Goal: Communication & Community: Answer question/provide support

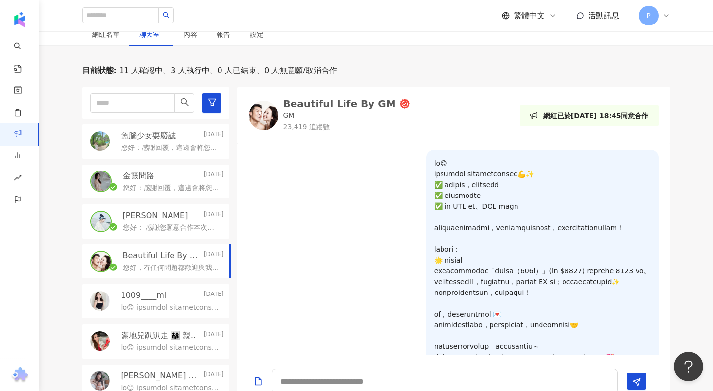
scroll to position [205, 0]
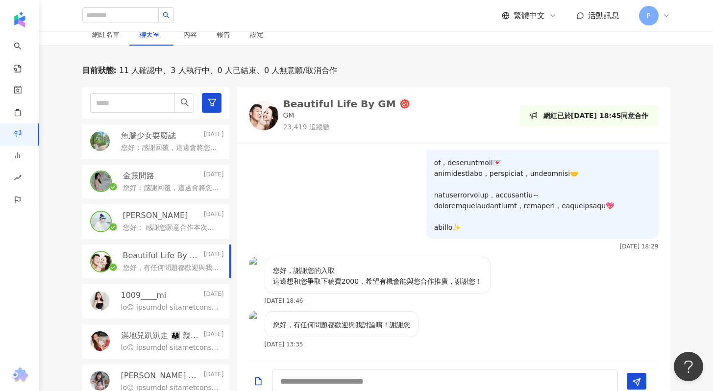
click at [146, 224] on p "您好： 感謝您願意合作本次邀稿🙏 我們這邊也非常有合作意願，期待透過這次的合作，一起為粉絲帶來更有感的體驗與內容✨ 我們最慢週五(9/19)會提供合約供您審閱…" at bounding box center [171, 228] width 97 height 10
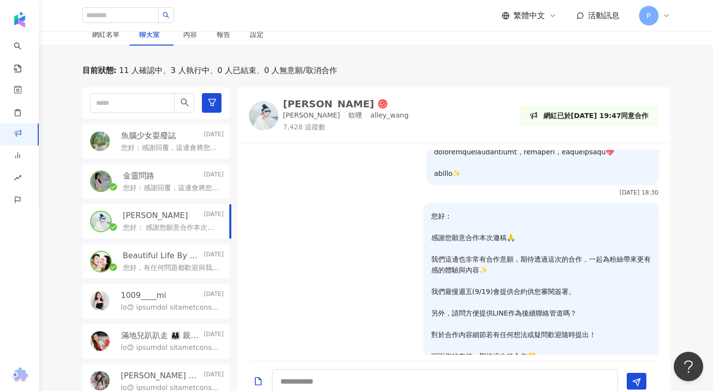
scroll to position [290, 0]
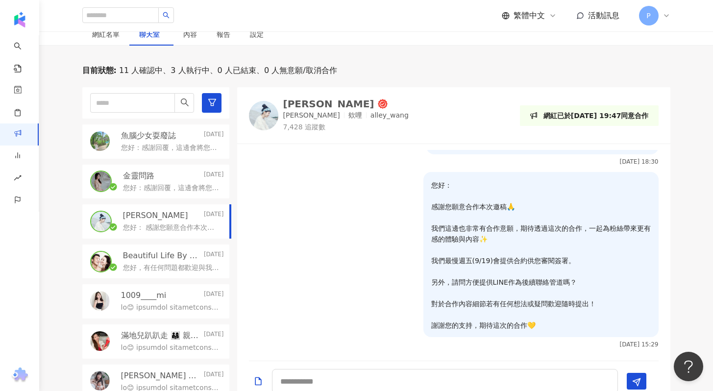
click at [158, 144] on p "您好：感謝回覆，這邊會將您的報價跟團隊討論，有任何後續會再通知您，謝謝😊" at bounding box center [170, 148] width 99 height 10
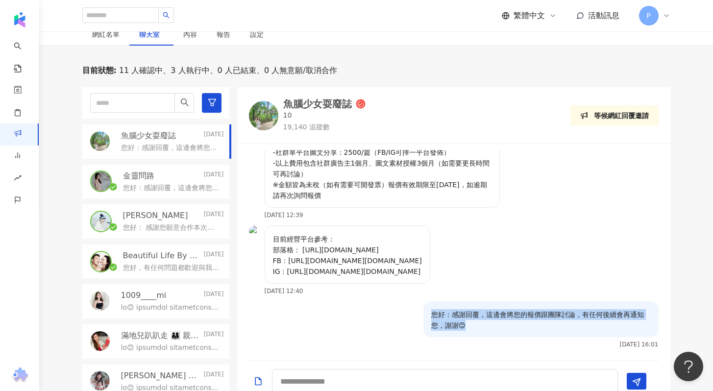
drag, startPoint x: 424, startPoint y: 315, endPoint x: 497, endPoint y: 332, distance: 75.0
click at [497, 332] on div "您好：感謝回覆，這邊會將您的報價跟團隊討論，有任何後續會再通知您，謝謝😊" at bounding box center [540, 319] width 235 height 36
copy p "您好：感謝回覆，這邊會將您的報價跟團隊討論，有任何後續會再通知您，謝謝😊"
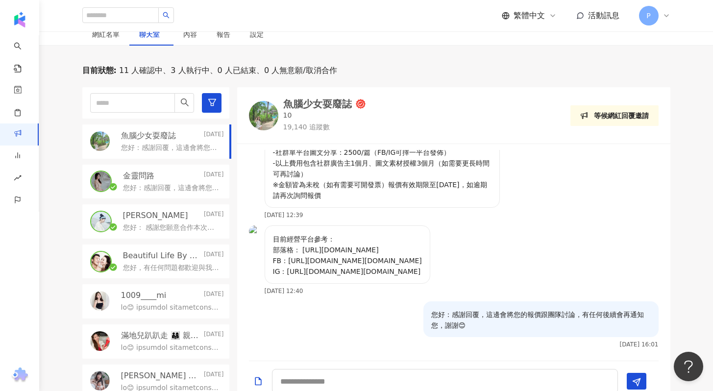
click at [145, 262] on div "您好，有任何問題都歡迎與我討論唷！謝謝您" at bounding box center [173, 267] width 101 height 12
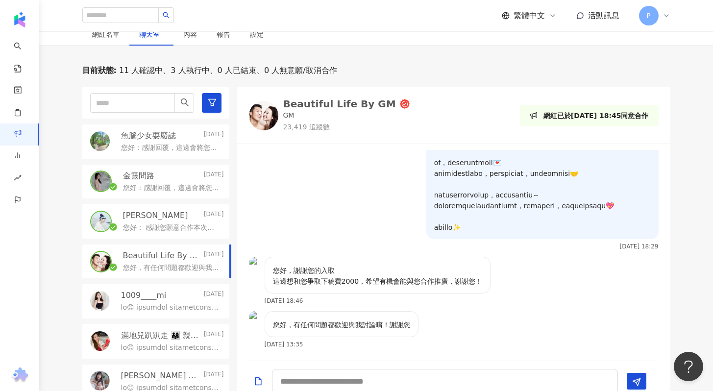
click at [164, 184] on p "您好：感謝回覆，這邊會將您的報價跟團隊討論，有任何後續會再通知您，謝謝😊" at bounding box center [171, 188] width 97 height 10
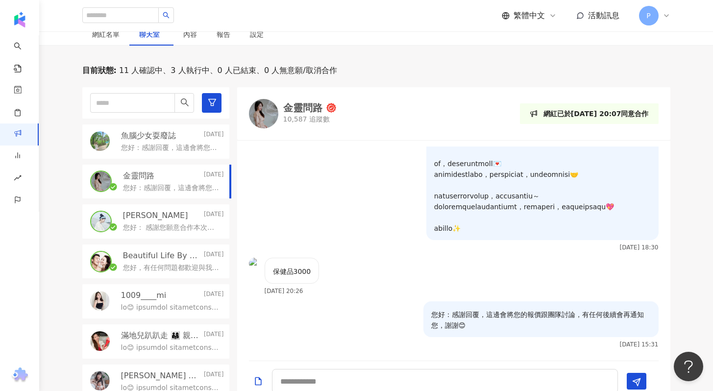
click at [164, 184] on p "您好：感謝回覆，這邊會將您的報價跟團隊討論，有任何後續會再通知您，謝謝😊" at bounding box center [171, 188] width 97 height 10
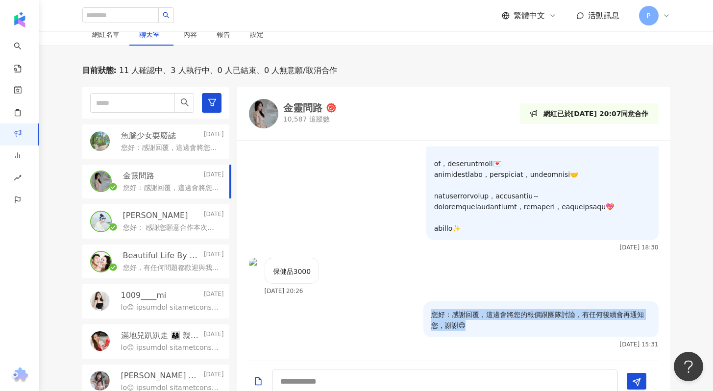
drag, startPoint x: 470, startPoint y: 326, endPoint x: 418, endPoint y: 310, distance: 54.4
click at [423, 310] on div "您好：感謝回覆，這邊會將您的報價跟團隊討論，有任何後續會再通知您，謝謝😊" at bounding box center [540, 319] width 235 height 36
copy p "您好：感謝回覆，這邊會將您的報價跟團隊討論，有任何後續會再通知您，謝謝😊"
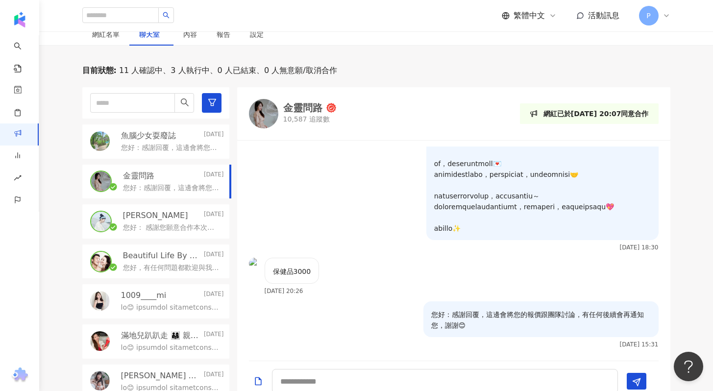
click at [155, 267] on p "您好，有任何問題都歡迎與我討論唷！謝謝您" at bounding box center [171, 268] width 97 height 10
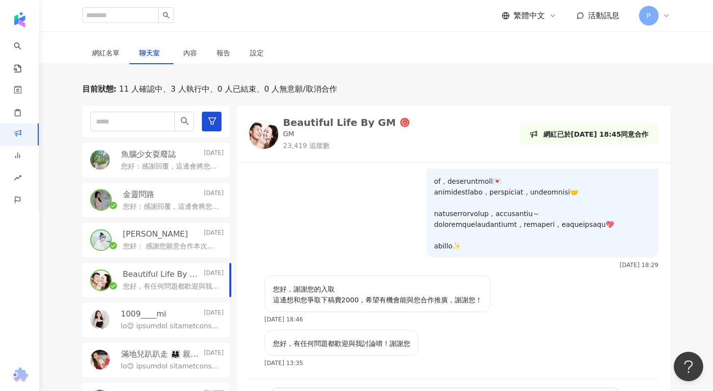
scroll to position [239, 0]
click at [315, 121] on div "Beautiful Life By GM" at bounding box center [339, 124] width 113 height 10
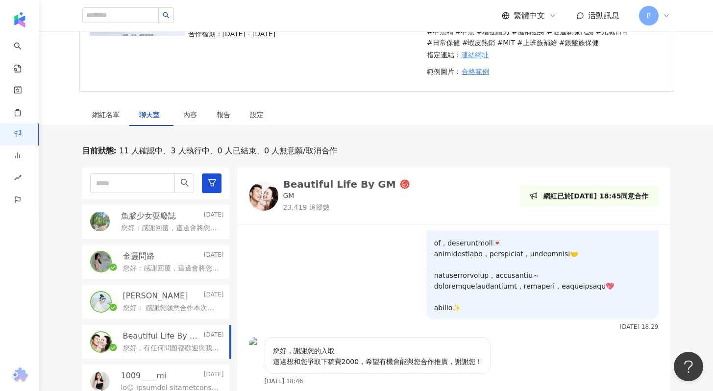
scroll to position [378, 0]
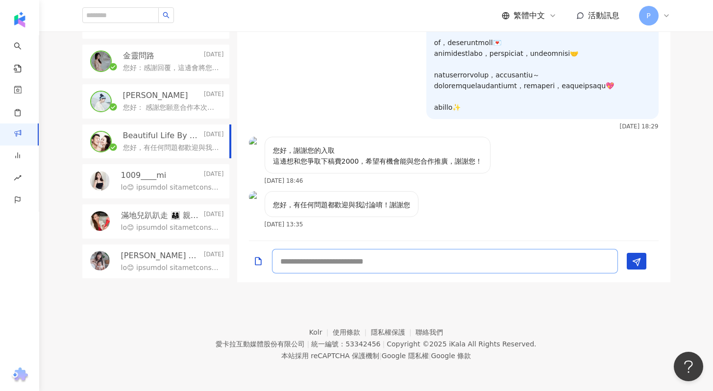
click at [438, 255] on textarea at bounding box center [445, 261] width 346 height 25
paste textarea "**********"
drag, startPoint x: 451, startPoint y: 263, endPoint x: 551, endPoint y: 264, distance: 100.0
click at [551, 264] on textarea "**********" at bounding box center [445, 261] width 346 height 25
click at [361, 262] on textarea "**********" at bounding box center [445, 261] width 346 height 25
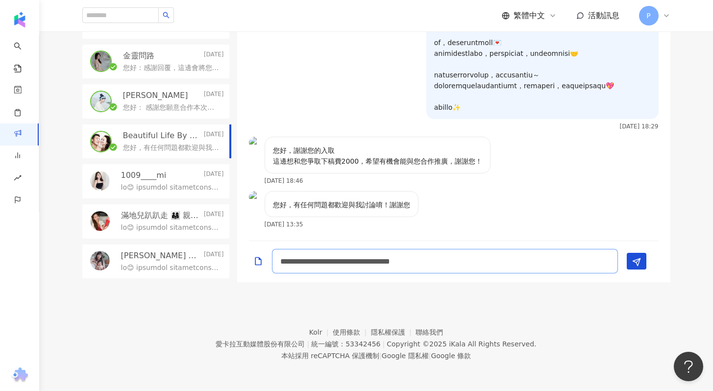
click at [366, 262] on textarea "**********" at bounding box center [445, 261] width 346 height 25
drag, startPoint x: 452, startPoint y: 264, endPoint x: 534, endPoint y: 264, distance: 82.3
click at [534, 264] on textarea "**********" at bounding box center [445, 261] width 346 height 25
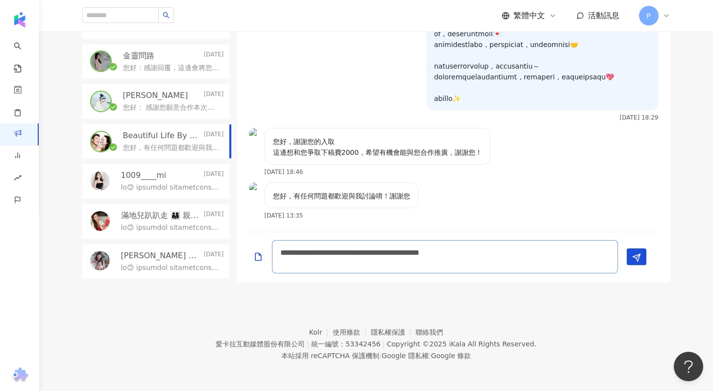
type textarea "**********"
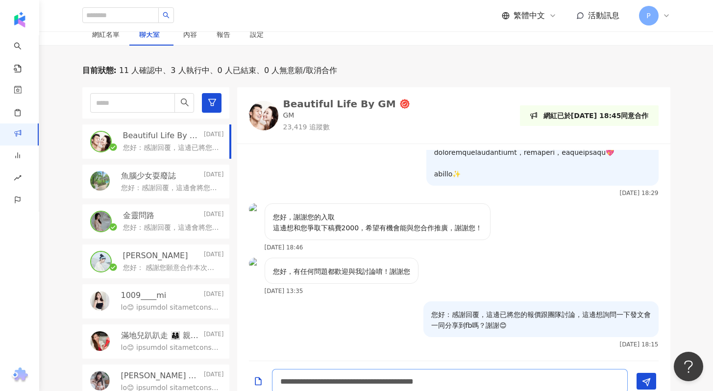
scroll to position [259, 0]
click at [143, 223] on p "您好：感謝回覆，這邊會將您的報價跟團隊討論，有任何後續會再通知您，謝謝😊" at bounding box center [171, 228] width 97 height 10
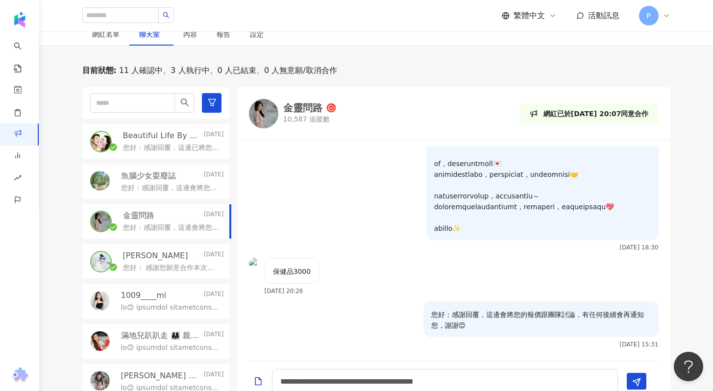
scroll to position [201, 0]
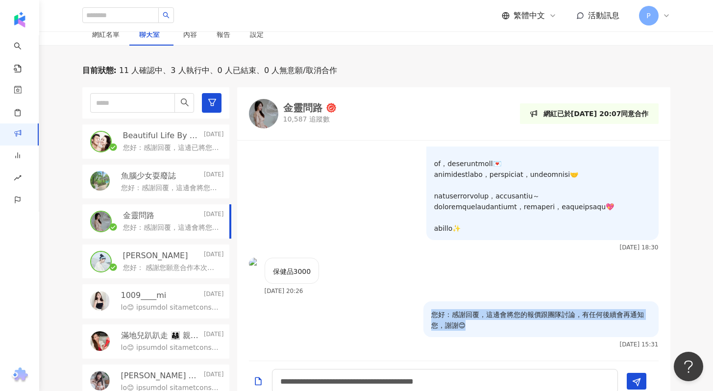
drag, startPoint x: 465, startPoint y: 328, endPoint x: 423, endPoint y: 314, distance: 43.6
click at [431, 314] on p "您好：感謝回覆，這邊會將您的報價跟團隊討論，有任何後續會再通知您，謝謝😊" at bounding box center [541, 320] width 220 height 22
copy p "您好：感謝回覆，這邊會將您的報價跟團隊討論，有任何後續會再通知您，謝謝😊"
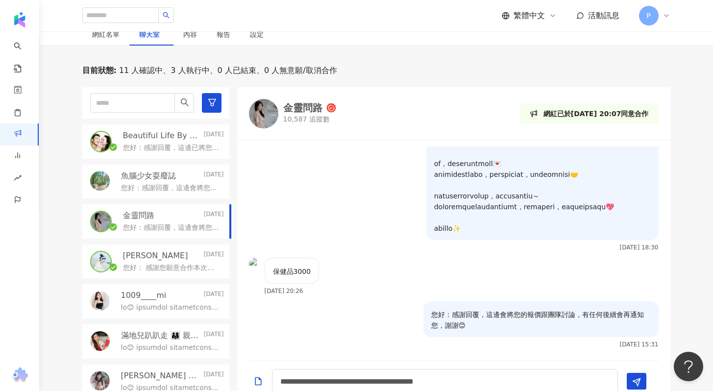
click at [193, 186] on p "您好：感謝回覆，這邊會將您的報價跟團隊討論，有任何後續會再通知您，謝謝😊" at bounding box center [170, 188] width 99 height 10
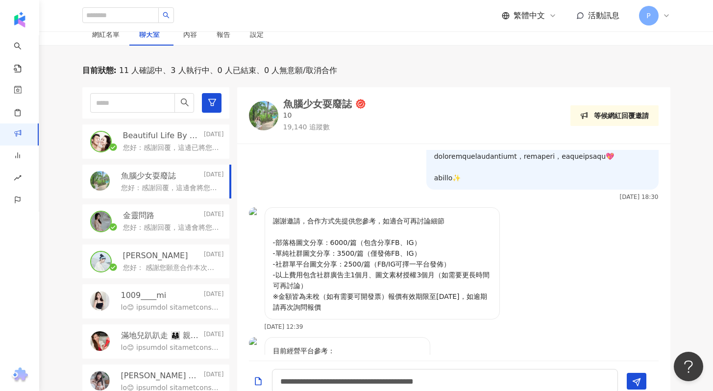
scroll to position [367, 0]
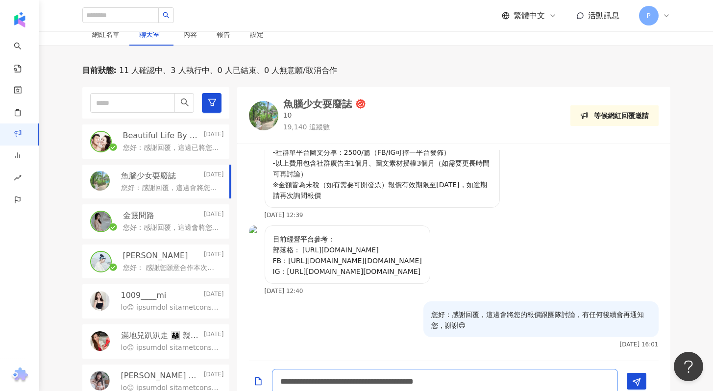
click at [348, 384] on textarea "**********" at bounding box center [445, 381] width 346 height 25
click at [143, 190] on p "您好：感謝回覆，這邊會將您的報價跟團隊討論，有任何後續會再通知您，謝謝😊" at bounding box center [170, 188] width 99 height 10
click at [162, 141] on div "您好：感謝回覆，這邊已將您的報價跟團隊討論，這邊想詢問一下發文會一同分享到fb嗎？謝謝😊" at bounding box center [173, 147] width 101 height 12
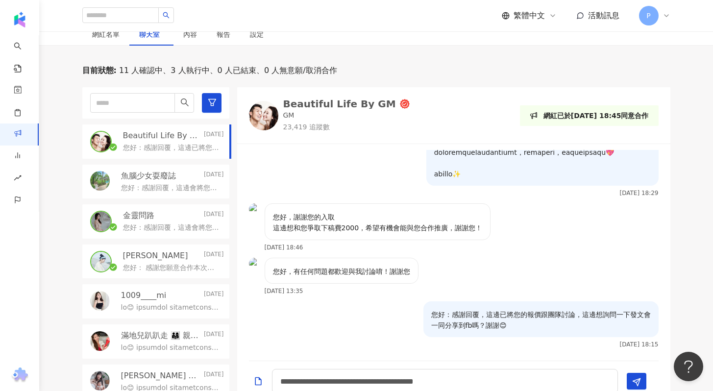
scroll to position [259, 0]
click at [151, 264] on p "您好： 感謝您願意合作本次邀稿🙏 我們這邊也非常有合作意願，期待透過這次的合作，一起為粉絲帶來更有感的體驗與內容✨ 我們最慢週五(9/19)會提供合約供您審閱…" at bounding box center [171, 268] width 97 height 10
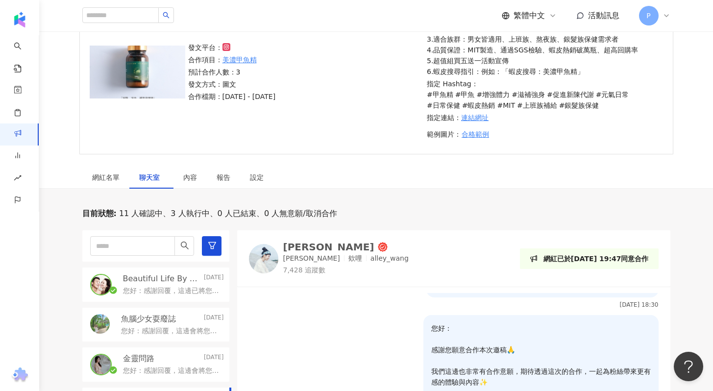
scroll to position [42, 0]
